Goal: Task Accomplishment & Management: Manage account settings

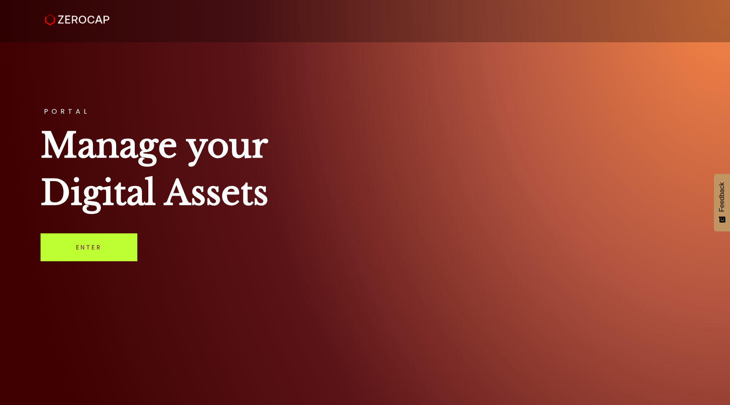
click at [89, 254] on link "Enter" at bounding box center [89, 247] width 97 height 28
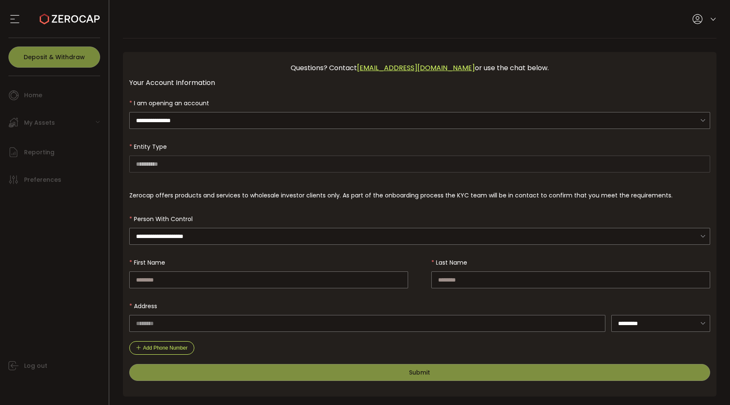
scroll to position [2, 0]
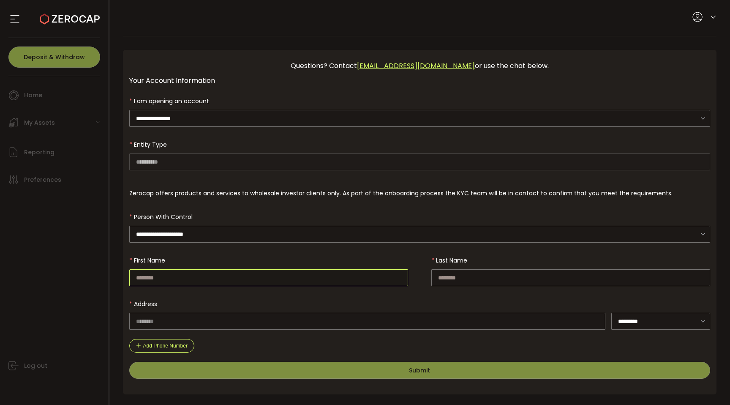
click at [267, 280] on input "text" at bounding box center [268, 277] width 279 height 17
type input "*********"
type input "***"
click at [188, 321] on input "text" at bounding box center [367, 321] width 477 height 17
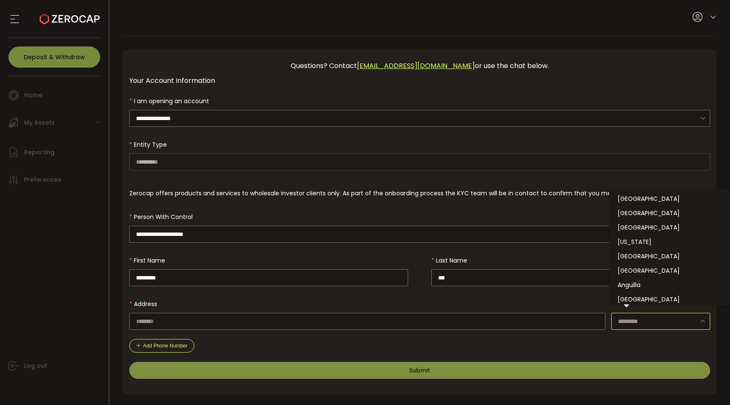
click at [636, 318] on input "text" at bounding box center [660, 321] width 99 height 17
type input "*"
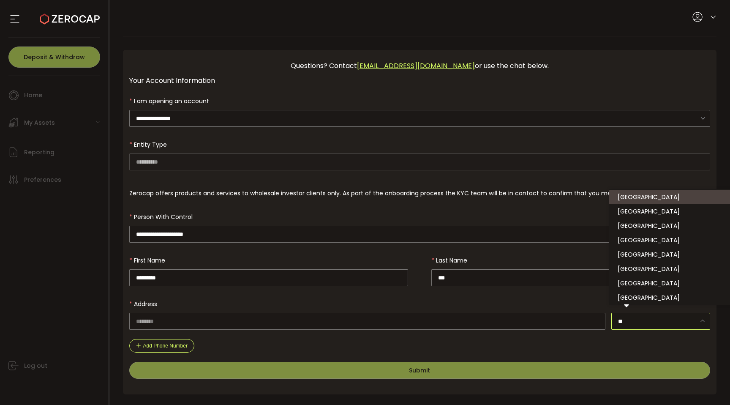
scroll to position [0, 0]
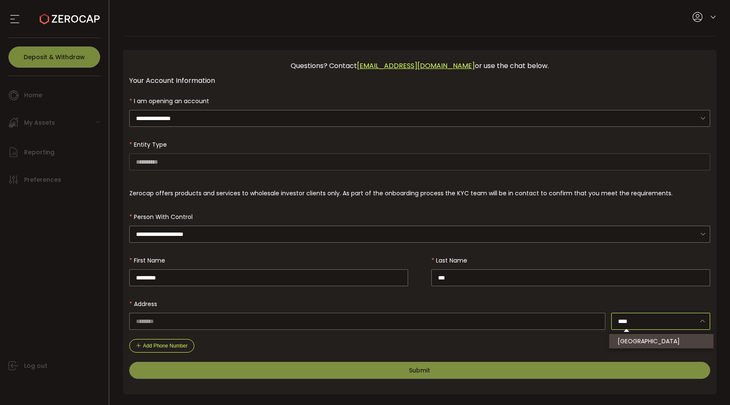
click at [651, 338] on li "[GEOGRAPHIC_DATA]" at bounding box center [662, 341] width 107 height 14
type input "*********"
click at [531, 324] on input "text" at bounding box center [367, 321] width 477 height 17
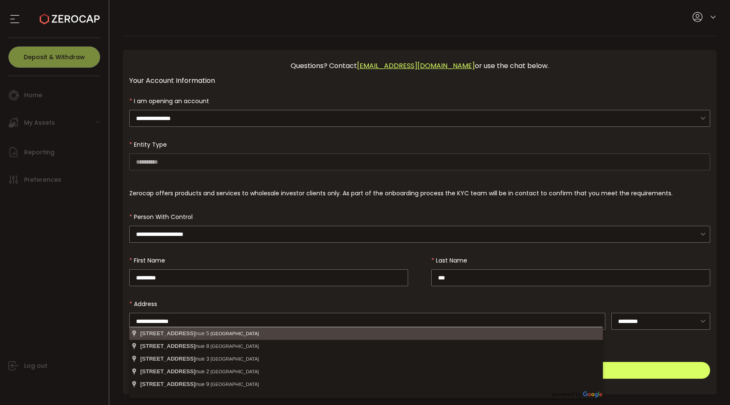
type input "**********"
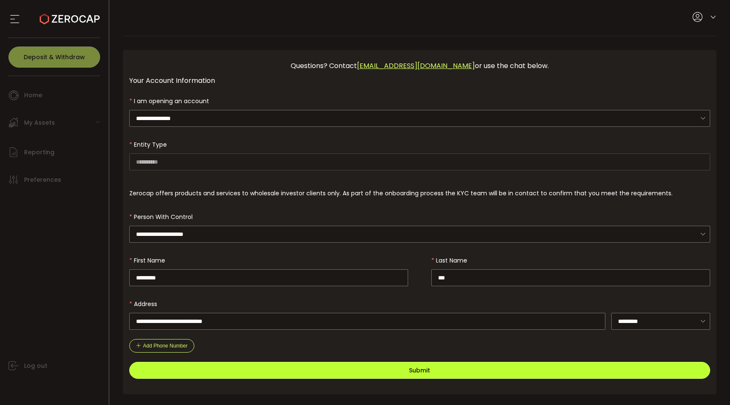
click at [321, 368] on button "Submit" at bounding box center [419, 370] width 581 height 17
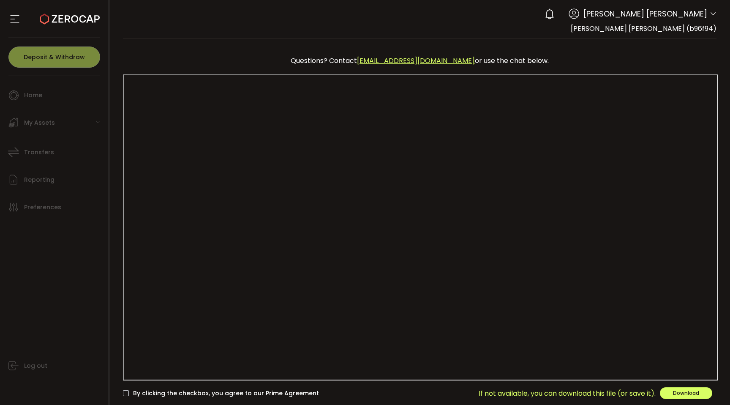
click at [45, 109] on ul "Home Trading My Assets Fiat Crypto Staking Structures Transfers Reporting Prefe…" at bounding box center [54, 240] width 109 height 329
click at [601, 393] on span "If not available, you can download this file (or save it)." at bounding box center [567, 393] width 177 height 11
click at [56, 120] on div "My Assets" at bounding box center [56, 122] width 104 height 25
click at [46, 6] on icon at bounding box center [70, 19] width 60 height 60
click at [98, 125] on div "My Assets" at bounding box center [56, 122] width 104 height 25
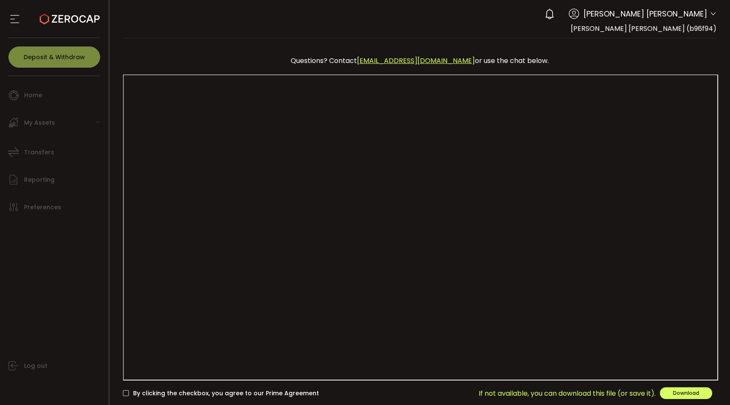
click at [668, 13] on span "[PERSON_NAME] [PERSON_NAME]" at bounding box center [646, 13] width 124 height 11
click at [707, 12] on div "[PERSON_NAME] [PERSON_NAME] Account [PERSON_NAME] [PERSON_NAME] (b96f94) Prefer…" at bounding box center [628, 14] width 176 height 19
click at [715, 12] on header "PDF is being processed and will download to your computer Buy Power 0.00 Verify…" at bounding box center [419, 19] width 621 height 38
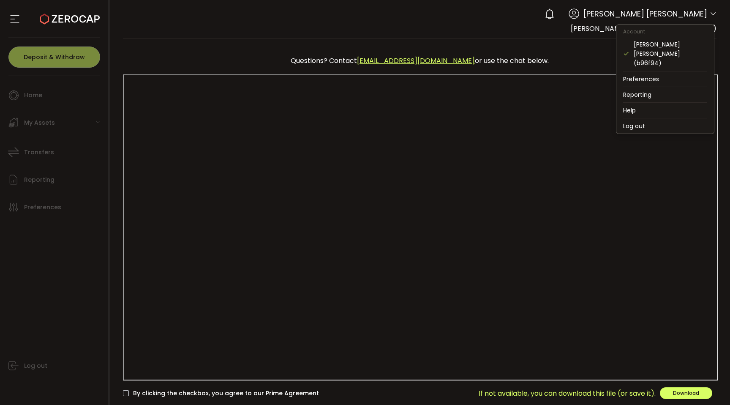
click at [711, 13] on icon at bounding box center [713, 14] width 7 height 7
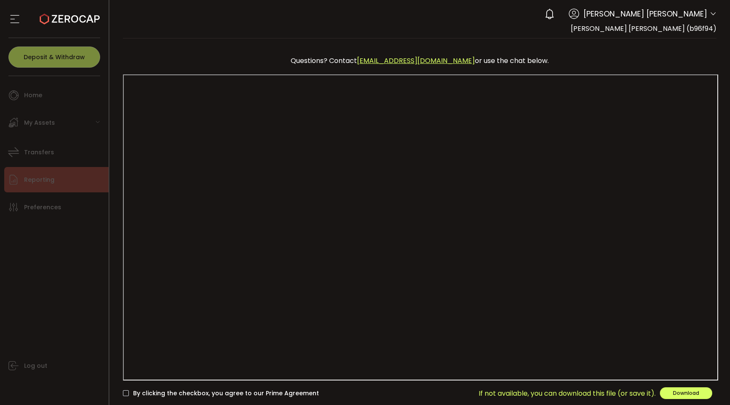
click at [54, 191] on li "Reporting" at bounding box center [56, 179] width 104 height 25
click at [126, 395] on span at bounding box center [126, 393] width 6 height 6
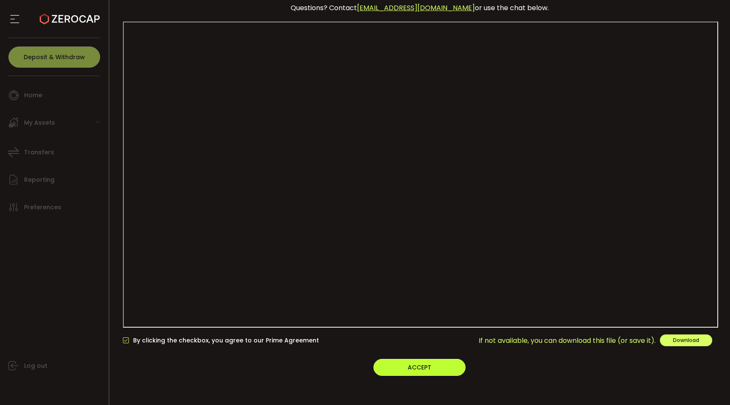
click at [437, 371] on button "ACCEPT" at bounding box center [420, 367] width 92 height 17
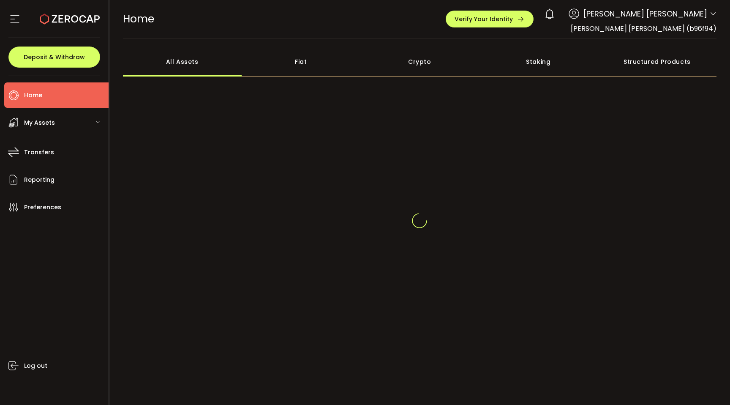
click at [87, 123] on div "My Assets" at bounding box center [56, 122] width 104 height 25
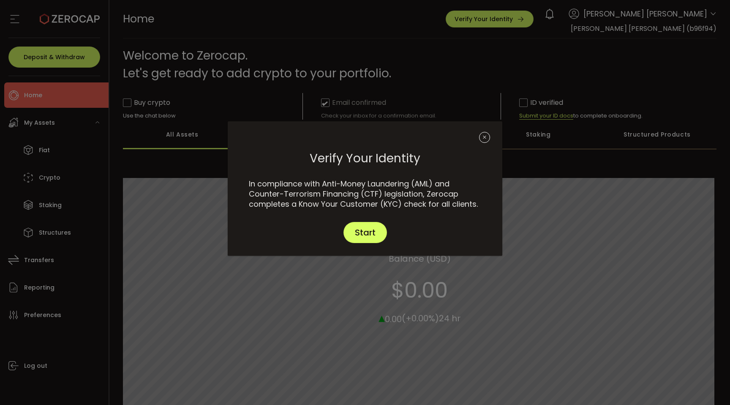
click at [483, 138] on icon "Close" at bounding box center [484, 137] width 11 height 11
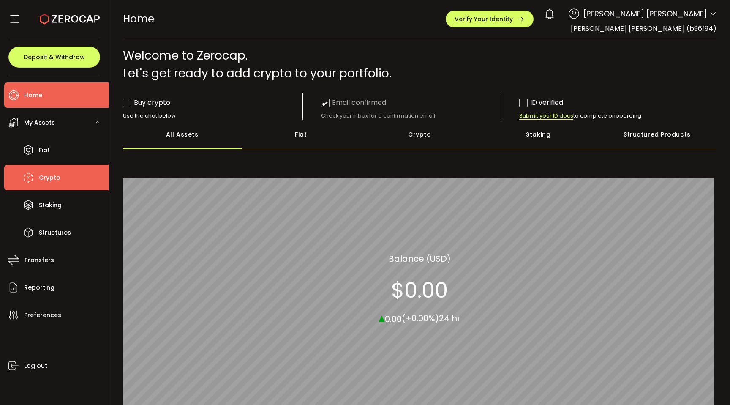
click at [41, 180] on span "Crypto" at bounding box center [50, 178] width 22 height 12
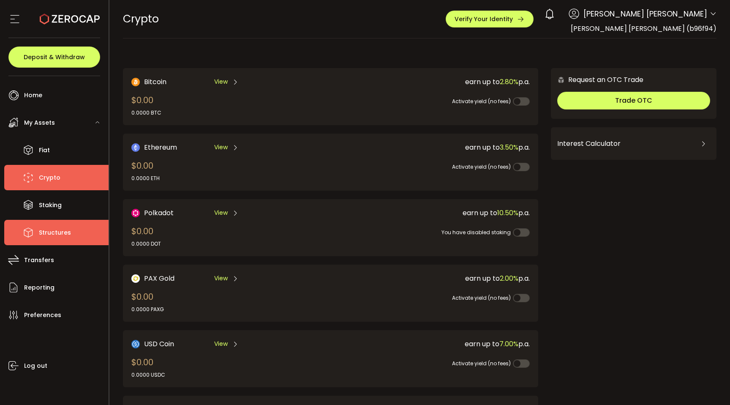
click at [46, 224] on li "Structures" at bounding box center [56, 232] width 104 height 25
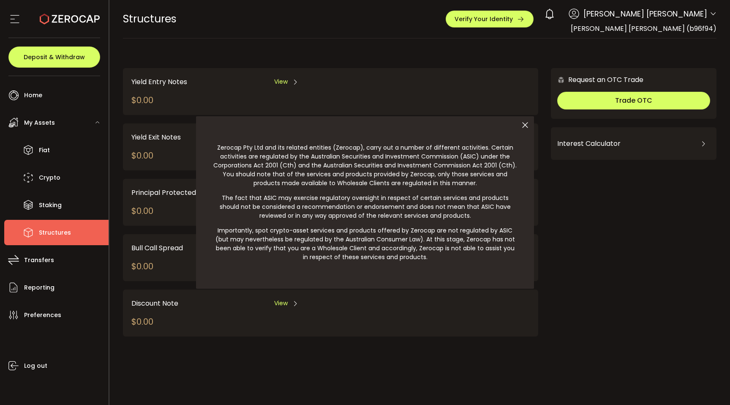
click at [524, 126] on icon at bounding box center [525, 125] width 18 height 18
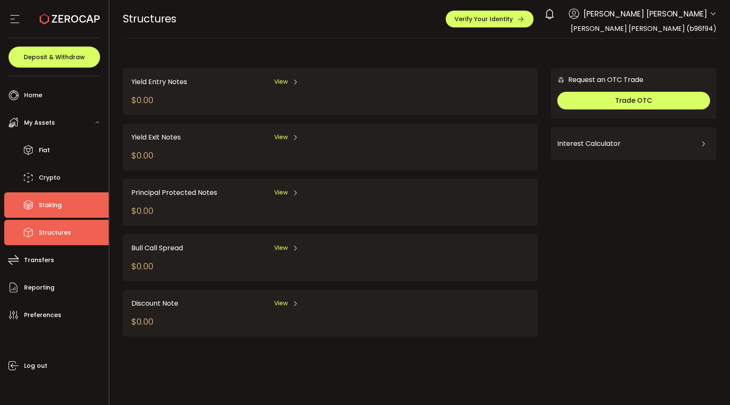
click at [46, 200] on span "Staking" at bounding box center [50, 205] width 23 height 12
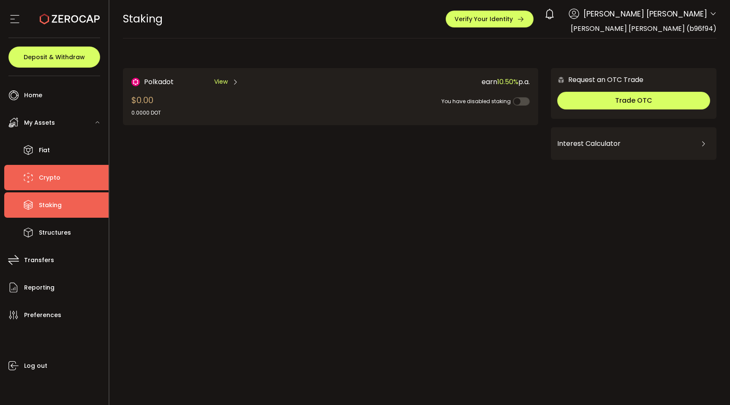
click at [57, 183] on span "Crypto" at bounding box center [50, 178] width 22 height 12
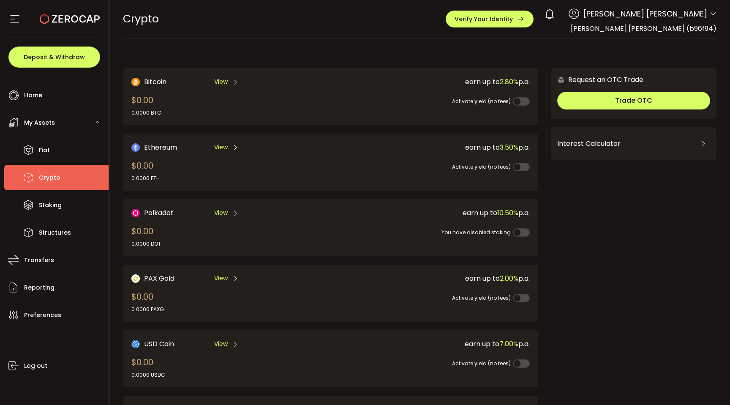
click at [219, 211] on span "View" at bounding box center [221, 212] width 14 height 9
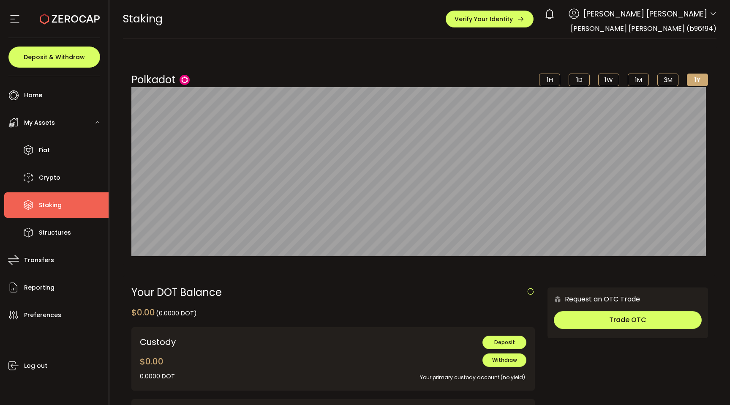
click at [665, 80] on li "3M" at bounding box center [668, 80] width 21 height 13
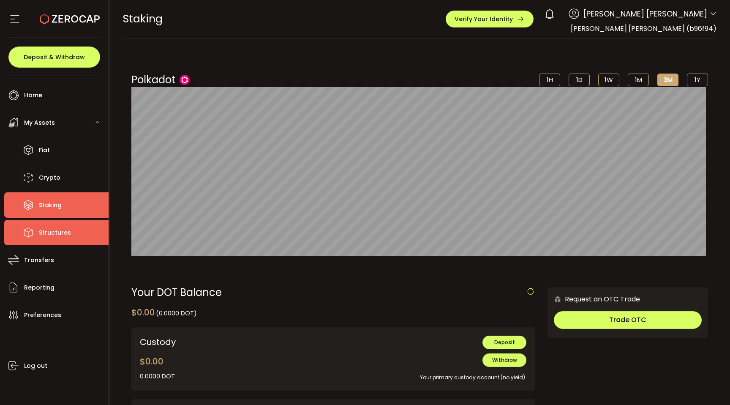
click at [48, 242] on li "Structures" at bounding box center [56, 232] width 104 height 25
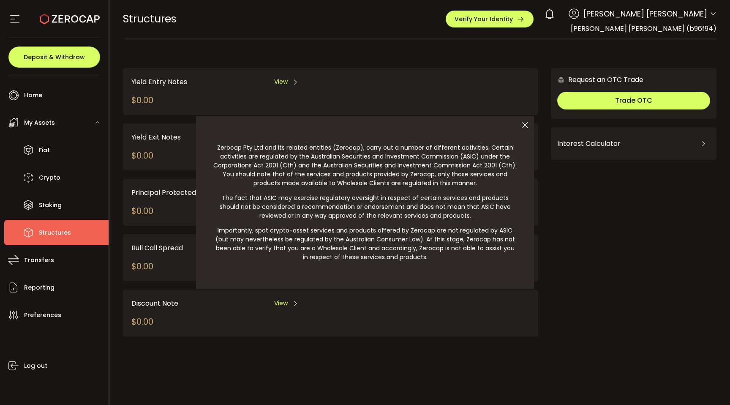
click at [525, 126] on icon at bounding box center [525, 125] width 18 height 18
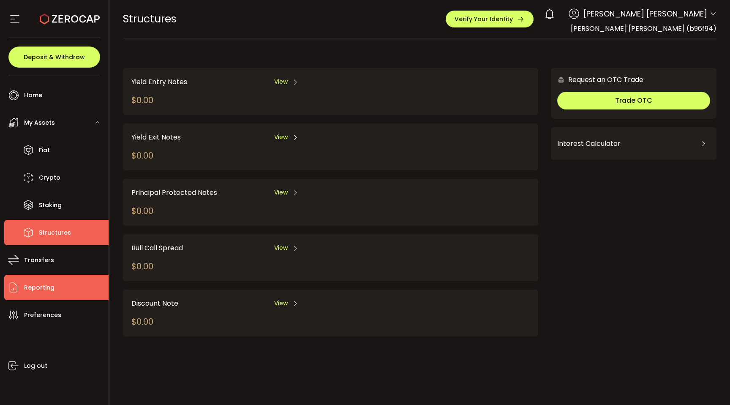
click at [41, 280] on li "Reporting" at bounding box center [56, 287] width 104 height 25
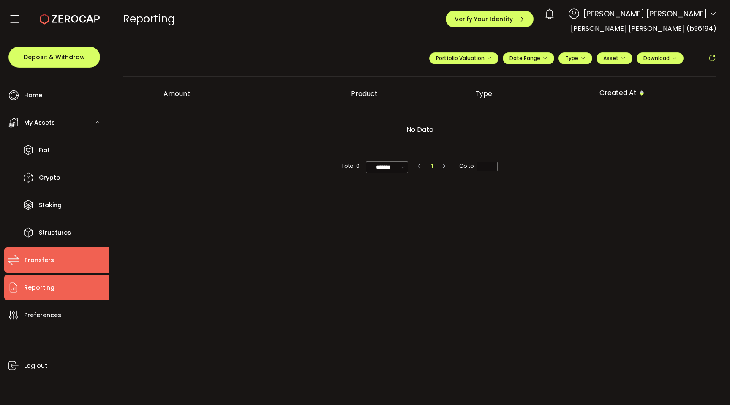
click at [44, 264] on span "Transfers" at bounding box center [39, 260] width 30 height 12
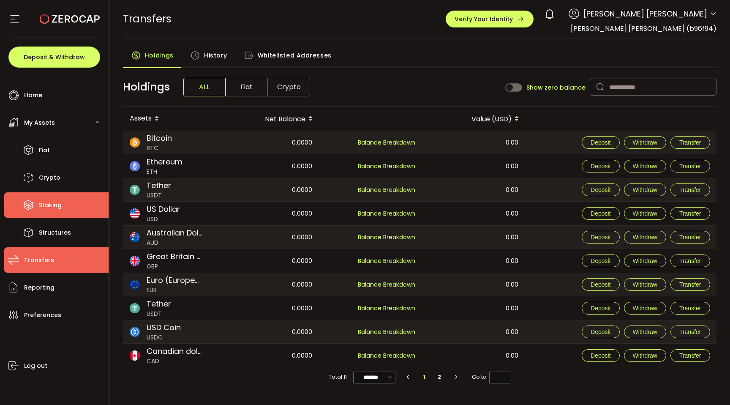
click at [49, 211] on li "Staking" at bounding box center [56, 204] width 104 height 25
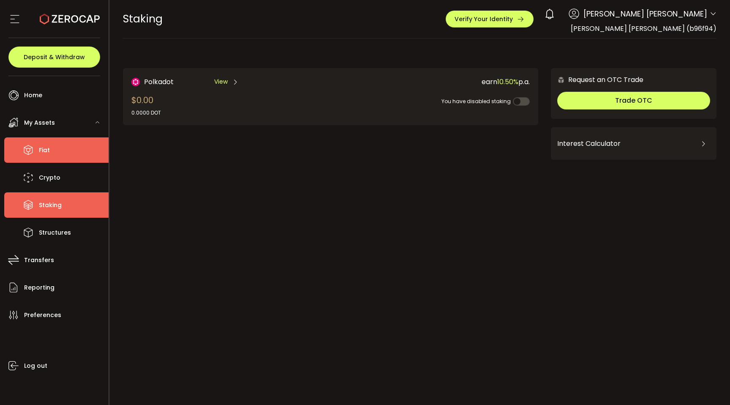
click at [52, 160] on li "Fiat" at bounding box center [56, 149] width 104 height 25
